Goal: Task Accomplishment & Management: Use online tool/utility

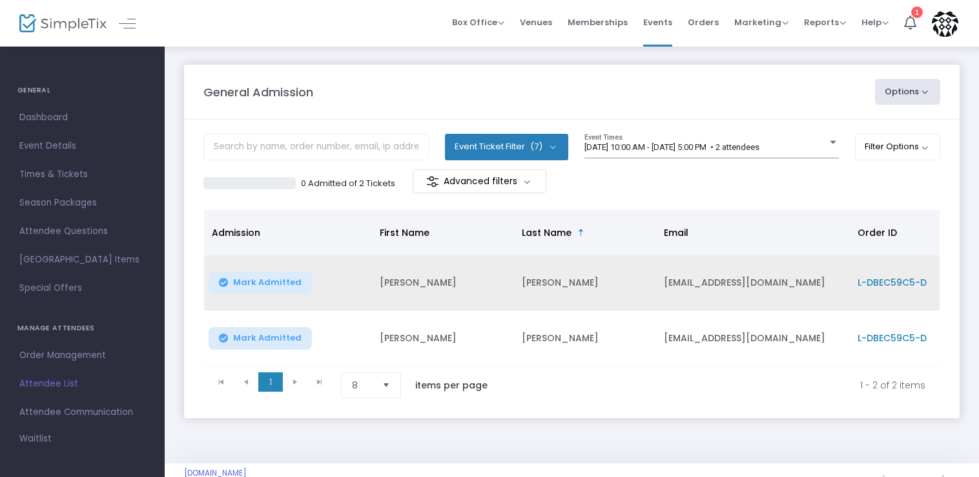
click at [252, 282] on span "Mark Admitted" at bounding box center [267, 282] width 68 height 10
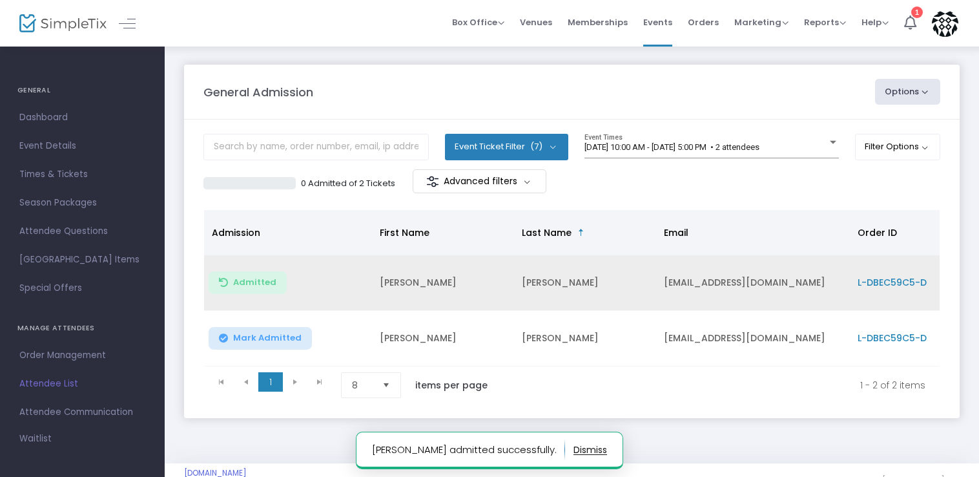
click at [256, 342] on span "Mark Admitted" at bounding box center [267, 338] width 68 height 10
